Goal: Task Accomplishment & Management: Complete application form

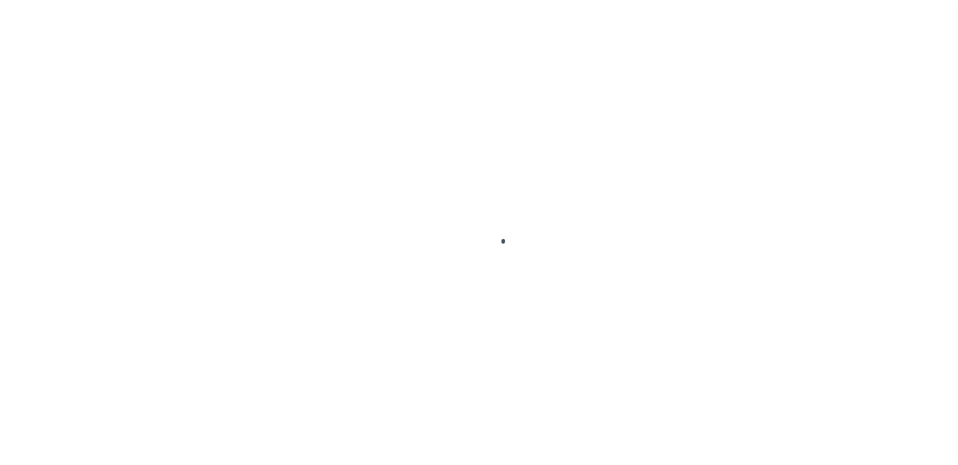
scroll to position [27, 0]
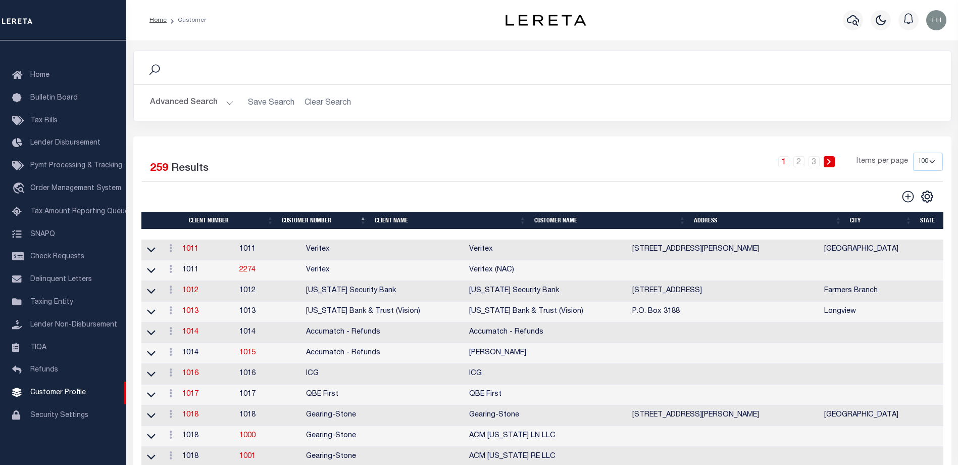
click at [397, 221] on th "Client Name" at bounding box center [451, 221] width 160 height 18
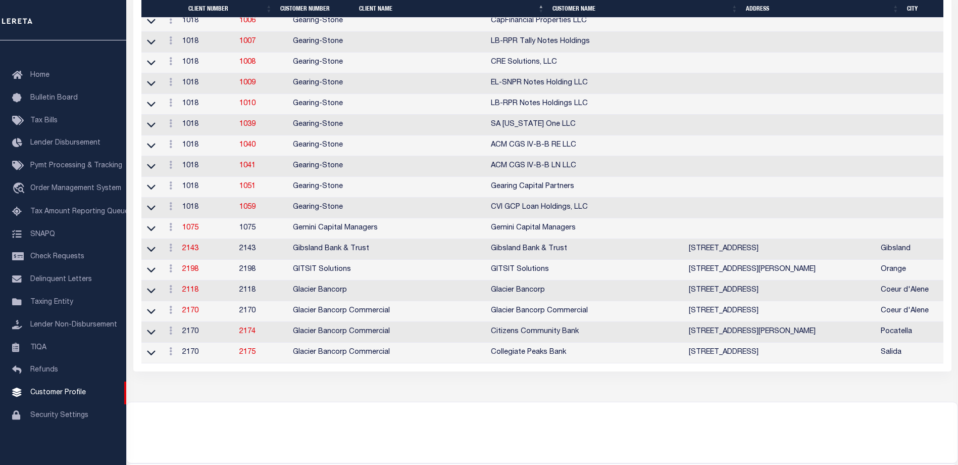
scroll to position [1983, 0]
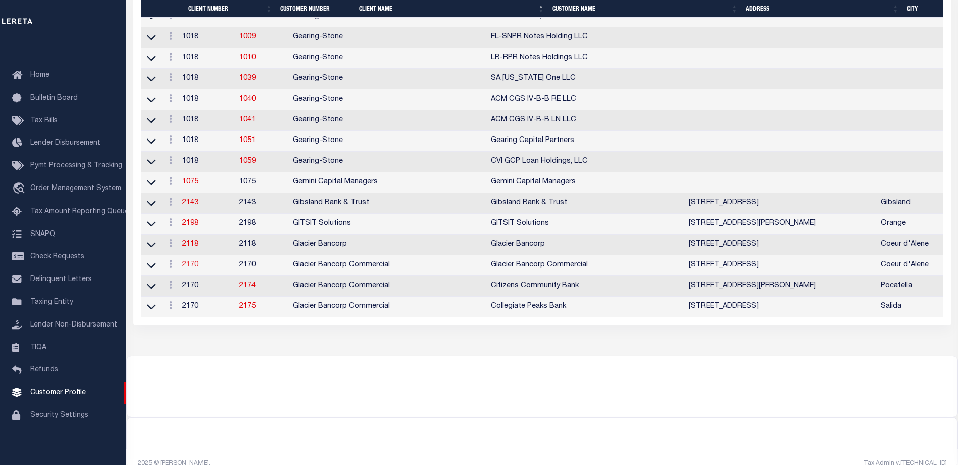
click at [192, 268] on link "2170" at bounding box center [190, 264] width 16 height 7
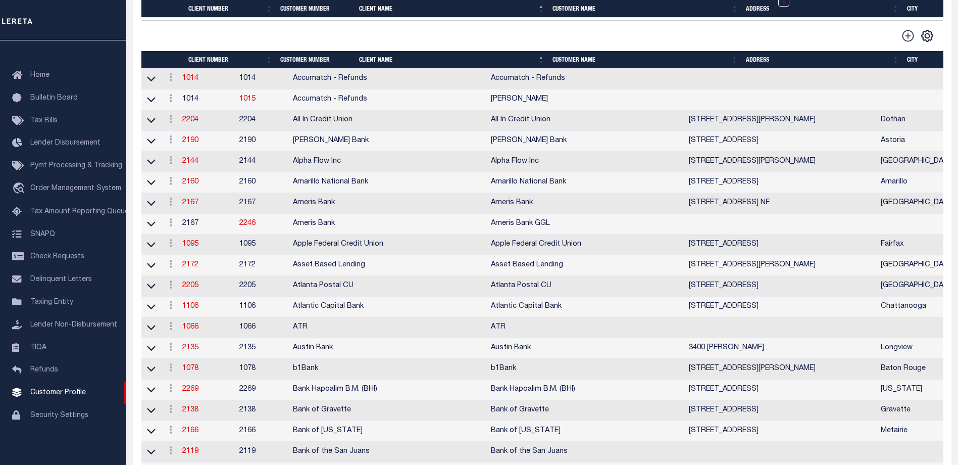
select select
type input "Glacier Bancorp Commercial"
type input "2170"
type input "Glacier Bancorp Commercial"
type input "[PERSON_NAME]"
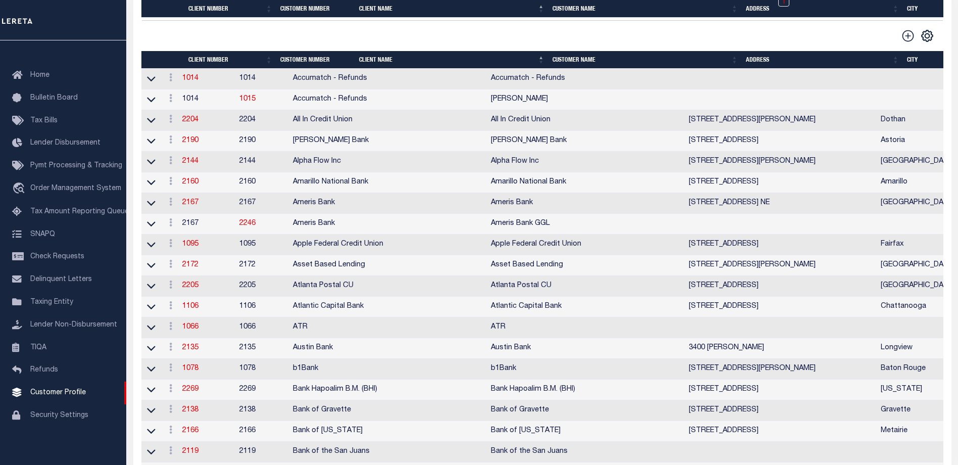
type input "[PERSON_NAME]"
select select "Commercial"
type input "[PERSON_NAME]"
checkbox input "true"
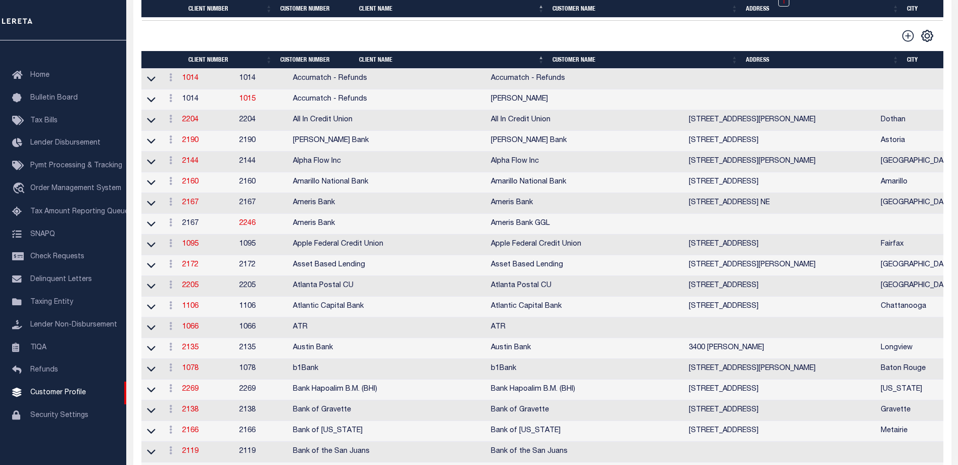
checkbox input "true"
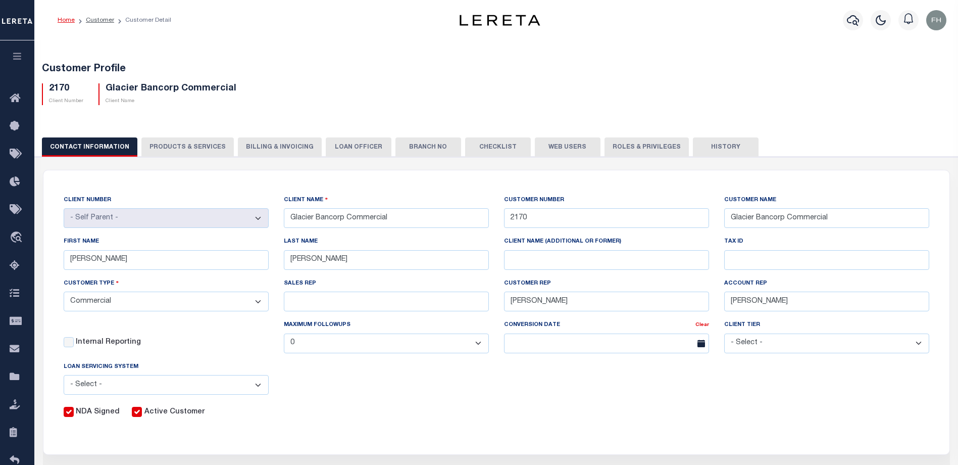
click at [550, 147] on button "Web Users" at bounding box center [568, 146] width 66 height 19
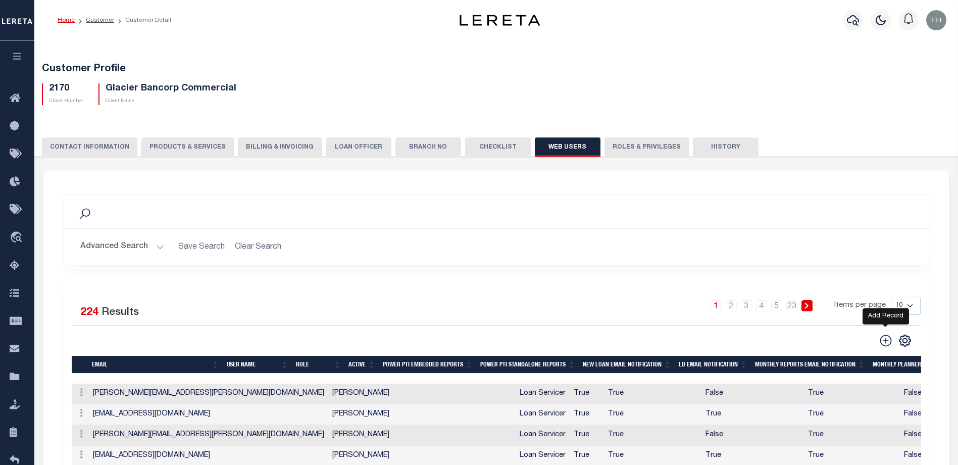
click at [889, 342] on icon at bounding box center [885, 340] width 13 height 13
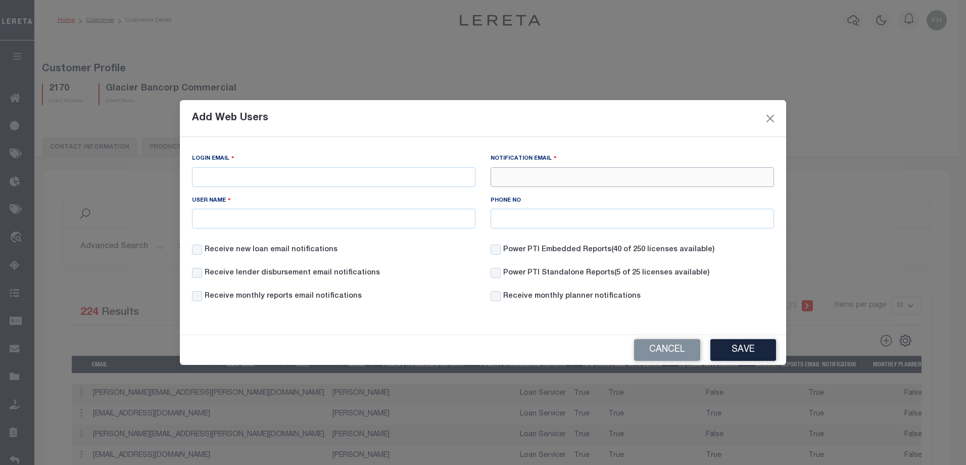
click at [534, 171] on input "Notification Email" at bounding box center [632, 177] width 283 height 20
paste input "[PERSON_NAME][EMAIL_ADDRESS][PERSON_NAME][DOMAIN_NAME]"
type input "[PERSON_NAME][EMAIL_ADDRESS][PERSON_NAME][DOMAIN_NAME]"
click at [380, 178] on input "Login Email" at bounding box center [333, 177] width 283 height 20
paste input "[PERSON_NAME][EMAIL_ADDRESS][PERSON_NAME][DOMAIN_NAME]"
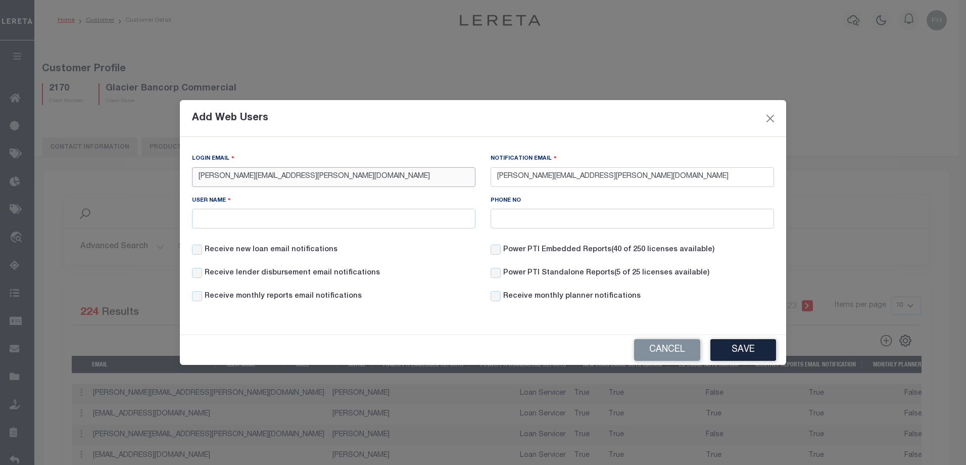
type input "[PERSON_NAME][EMAIL_ADDRESS][PERSON_NAME][DOMAIN_NAME]"
click at [297, 226] on input "User Name" at bounding box center [333, 219] width 283 height 20
type input "[PERSON_NAME]"
click at [743, 346] on button "Save" at bounding box center [743, 350] width 66 height 22
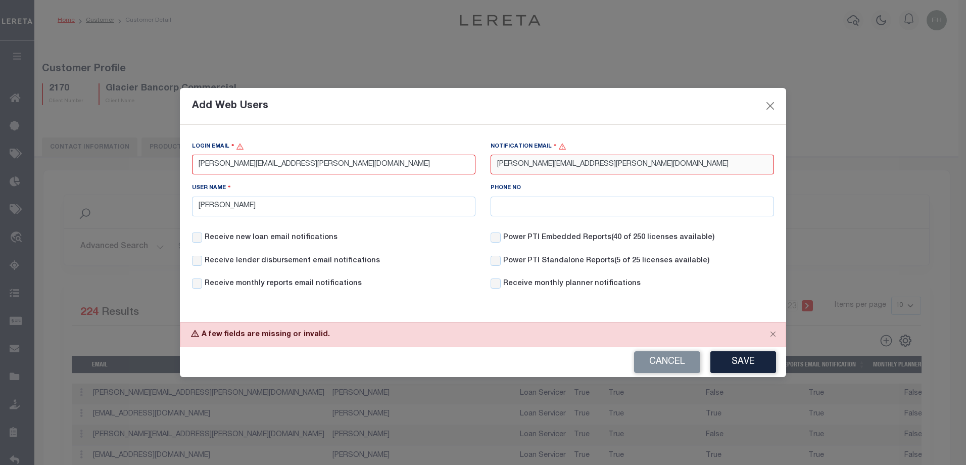
click at [500, 162] on input "[PERSON_NAME][EMAIL_ADDRESS][PERSON_NAME][DOMAIN_NAME]" at bounding box center [632, 165] width 283 height 20
type input "[PERSON_NAME][EMAIL_ADDRESS][PERSON_NAME][DOMAIN_NAME]"
click at [200, 166] on input "[PERSON_NAME][EMAIL_ADDRESS][PERSON_NAME][DOMAIN_NAME]" at bounding box center [333, 165] width 283 height 20
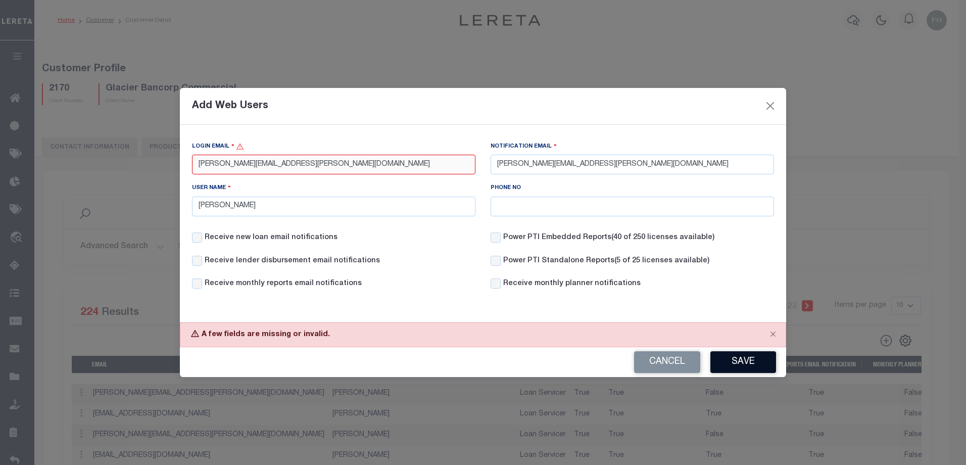
type input "[PERSON_NAME][EMAIL_ADDRESS][PERSON_NAME][DOMAIN_NAME]"
click at [749, 357] on button "Save" at bounding box center [743, 362] width 66 height 22
